Goal: Task Accomplishment & Management: Manage account settings

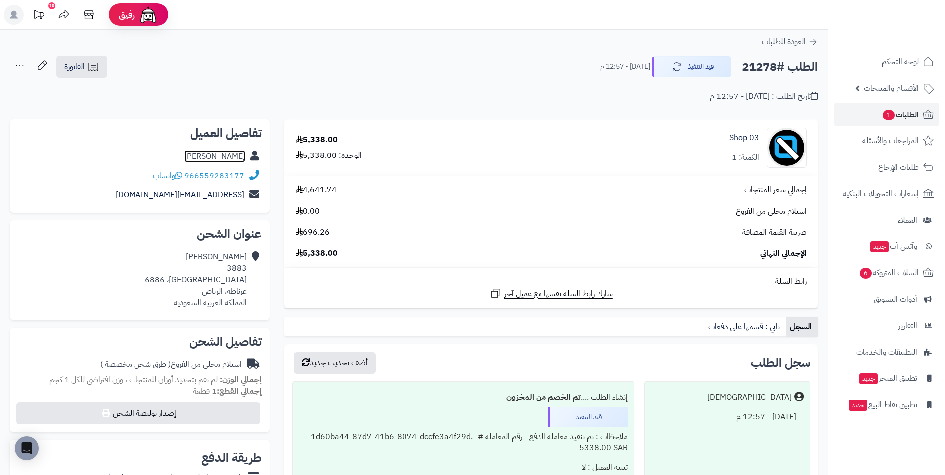
click at [241, 160] on link "[PERSON_NAME]" at bounding box center [214, 156] width 61 height 12
drag, startPoint x: 358, startPoint y: 38, endPoint x: 312, endPoint y: 32, distance: 45.8
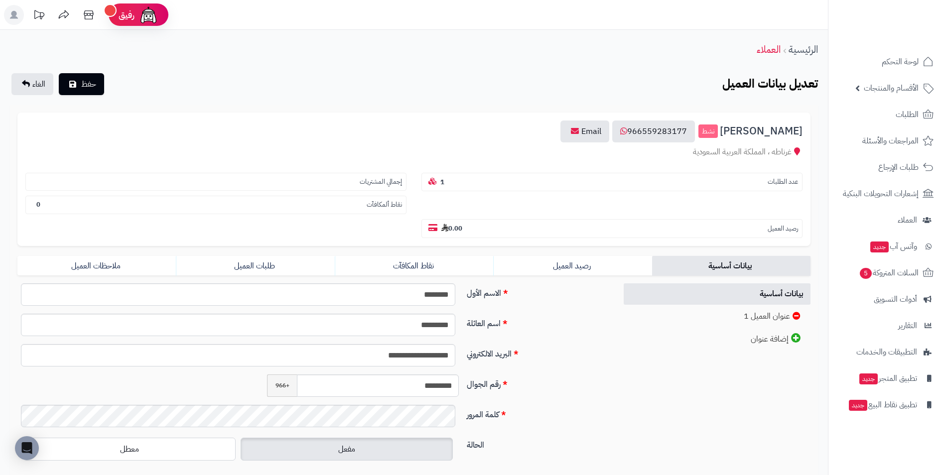
drag, startPoint x: 823, startPoint y: 103, endPoint x: 805, endPoint y: 101, distance: 17.5
